Goal: Information Seeking & Learning: Learn about a topic

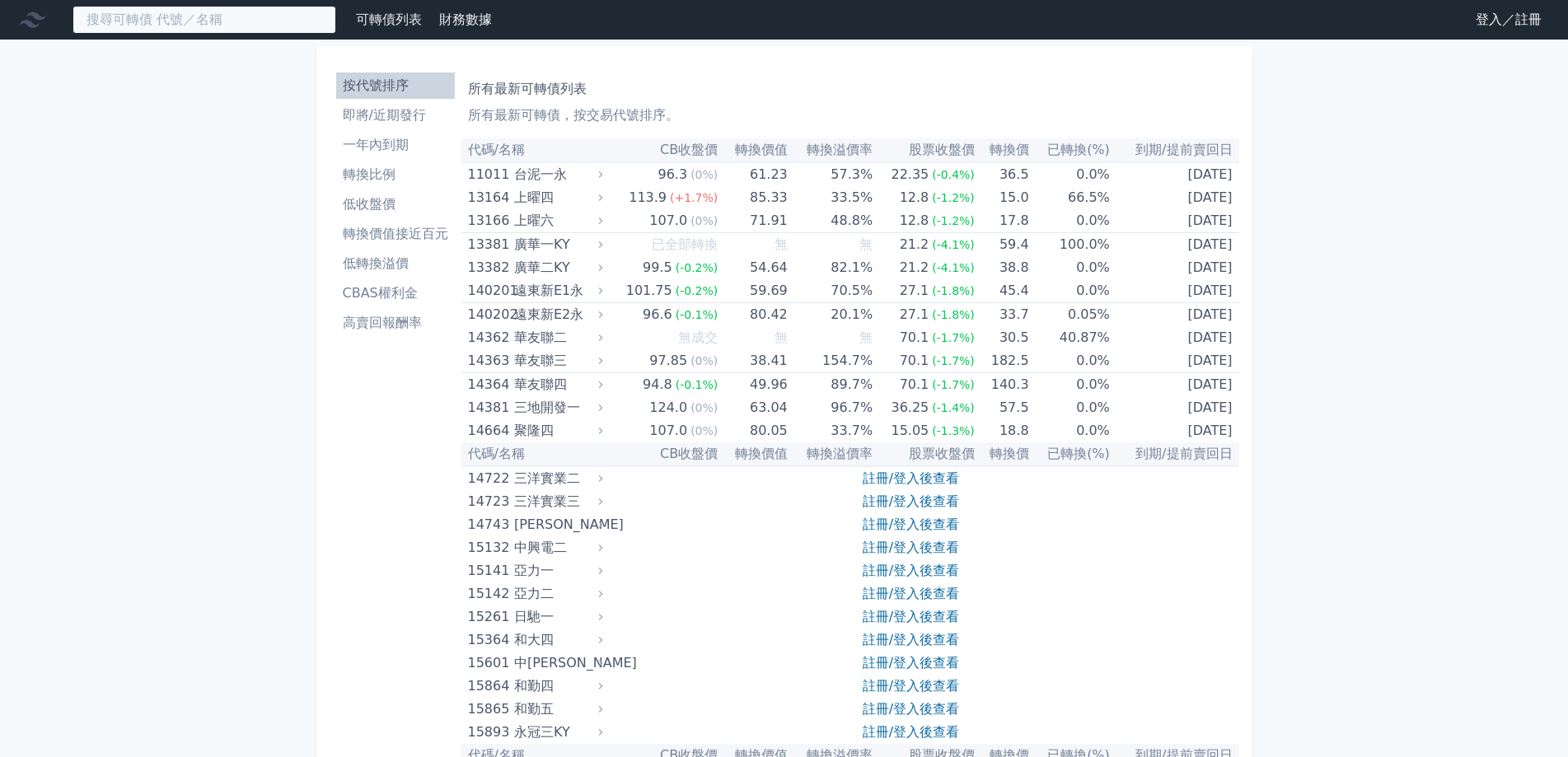
click at [193, 23] on input at bounding box center [204, 20] width 263 height 28
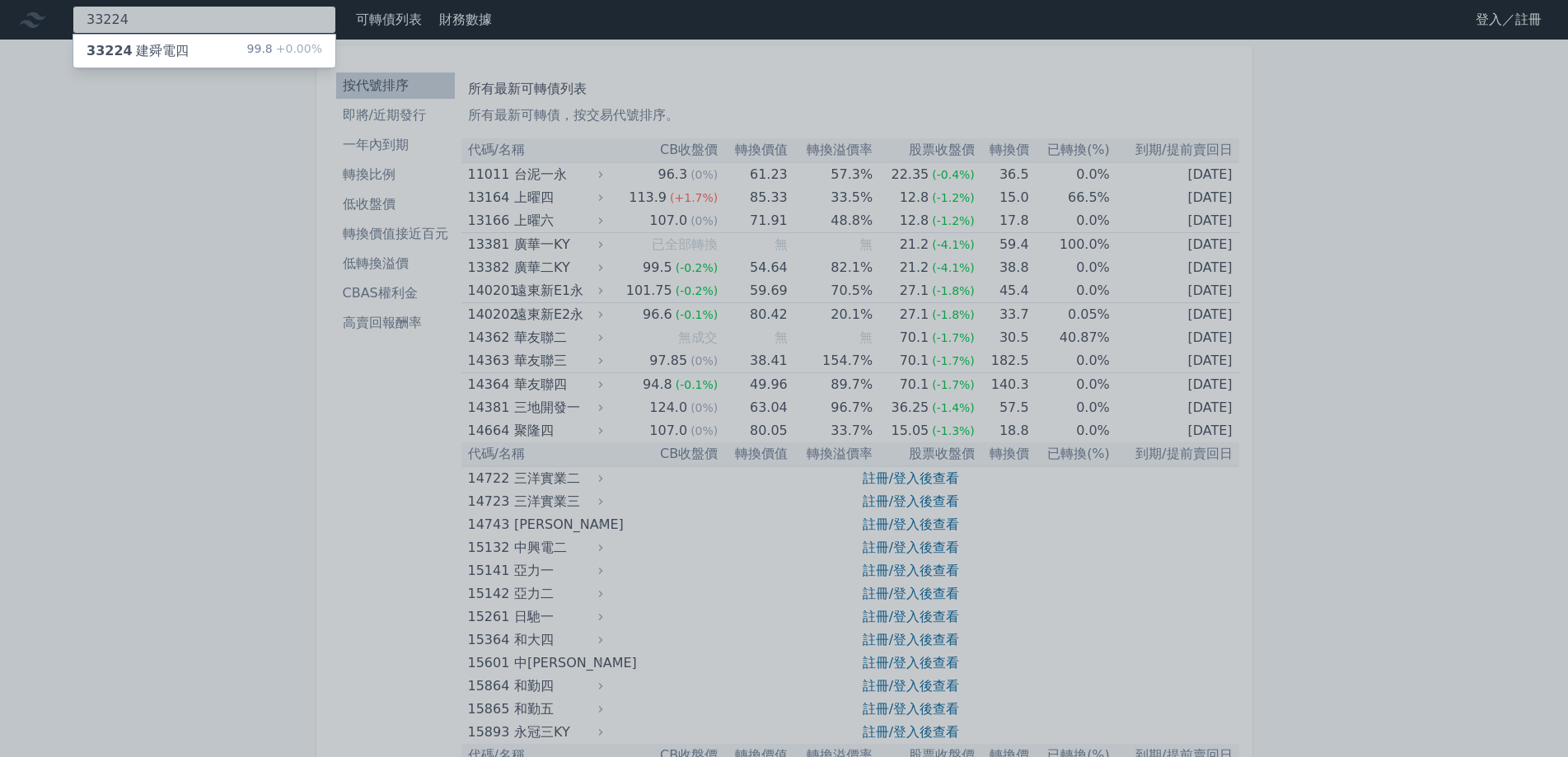
type input "33224"
click at [202, 36] on div "33224 建舜電四 99.8 +0.00%" at bounding box center [205, 50] width 262 height 33
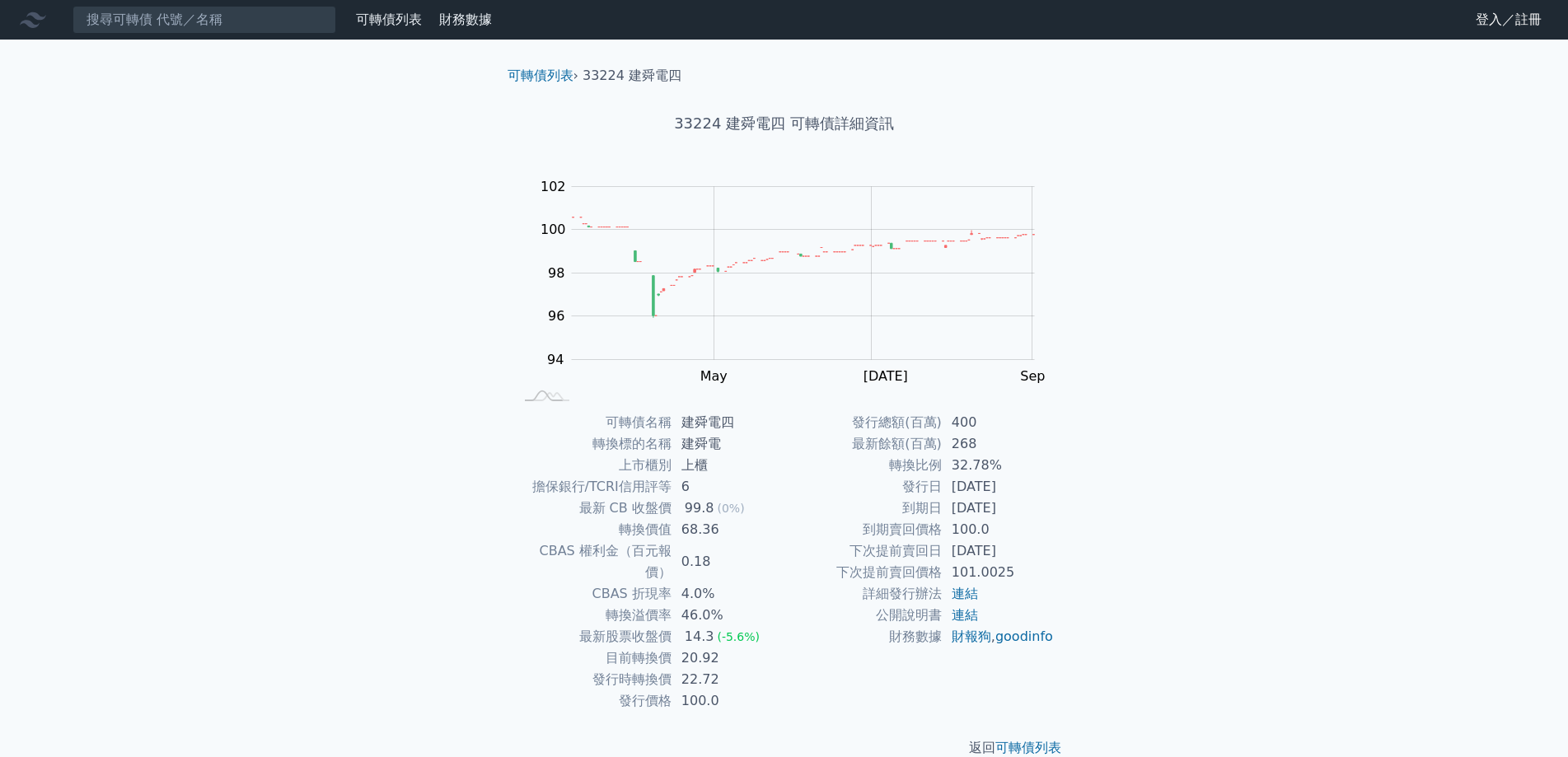
click at [362, 304] on div "可轉債列表 財務數據 可轉債列表 財務數據 登入／註冊 登入／註冊 可轉債列表 › 33224 建舜電四 33224 建舜電四 可轉債詳細資訊 Zoom Ou…" at bounding box center [784, 392] width 1568 height 784
click at [246, 28] on input at bounding box center [204, 20] width 263 height 28
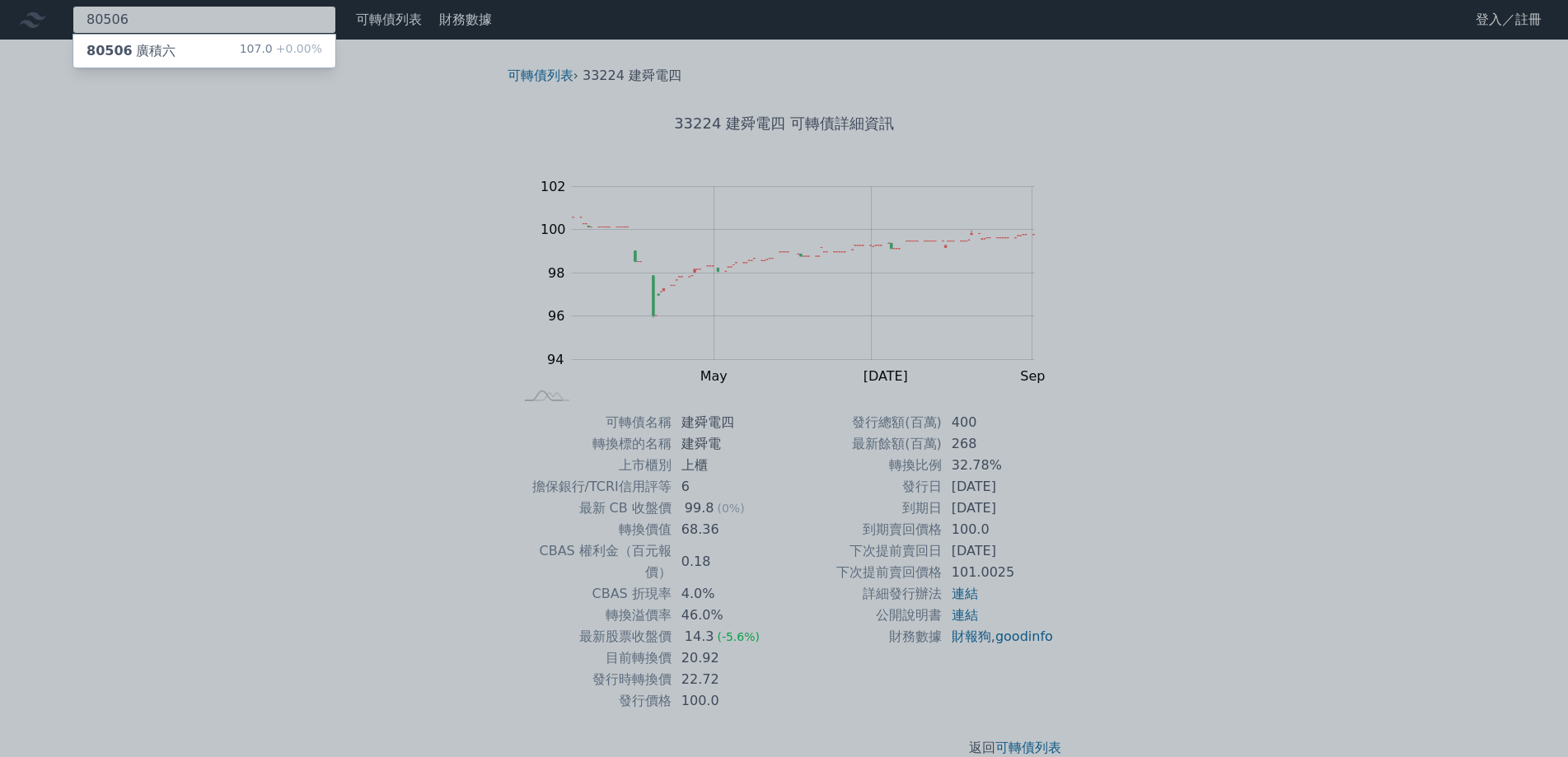
type input "80506"
click at [231, 50] on div "80506 廣積六 107.0 +0.00%" at bounding box center [205, 50] width 262 height 33
